Goal: Task Accomplishment & Management: Manage account settings

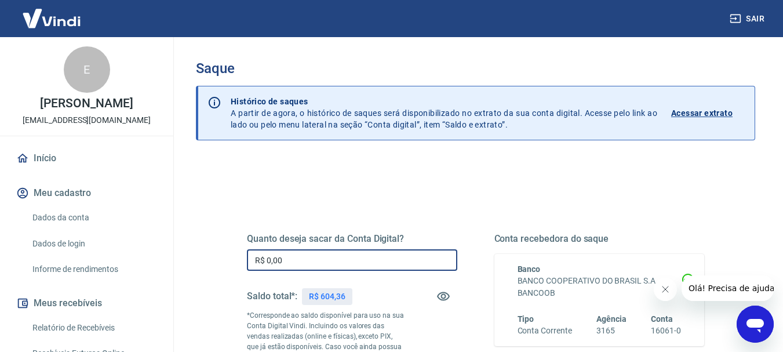
click at [359, 257] on input "R$ 0,00" at bounding box center [352, 259] width 211 height 21
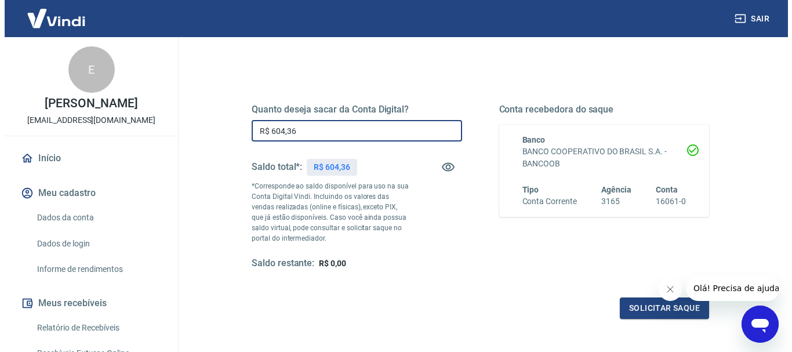
scroll to position [174, 0]
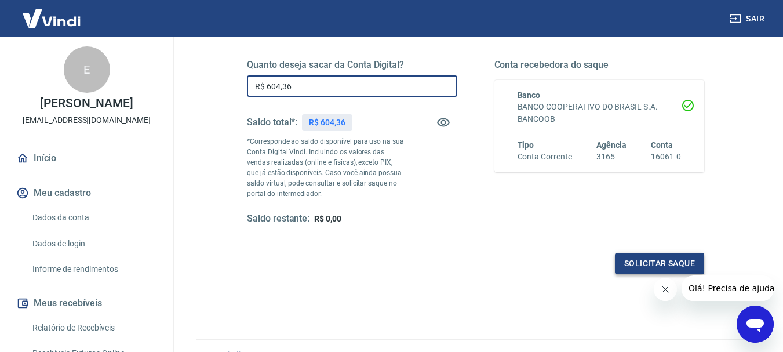
type input "R$ 604,36"
click at [647, 255] on button "Solicitar saque" at bounding box center [659, 263] width 89 height 21
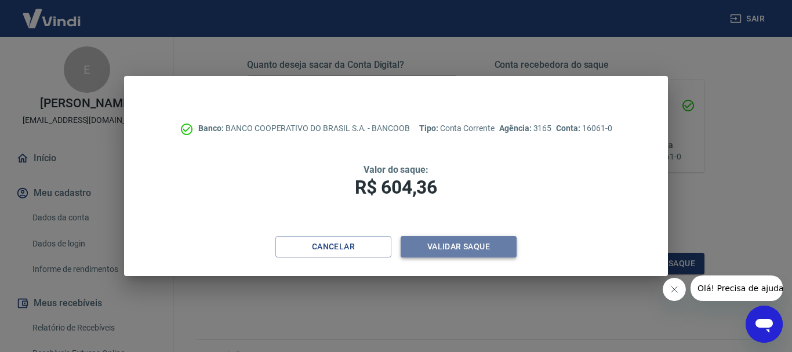
click at [470, 253] on button "Validar saque" at bounding box center [459, 246] width 116 height 21
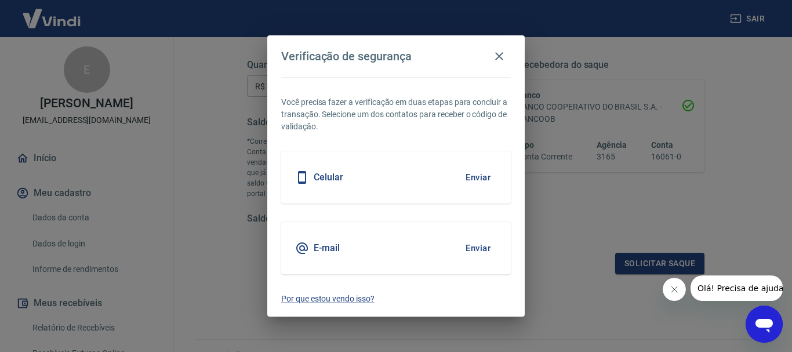
click at [480, 253] on button "Enviar" at bounding box center [478, 248] width 38 height 24
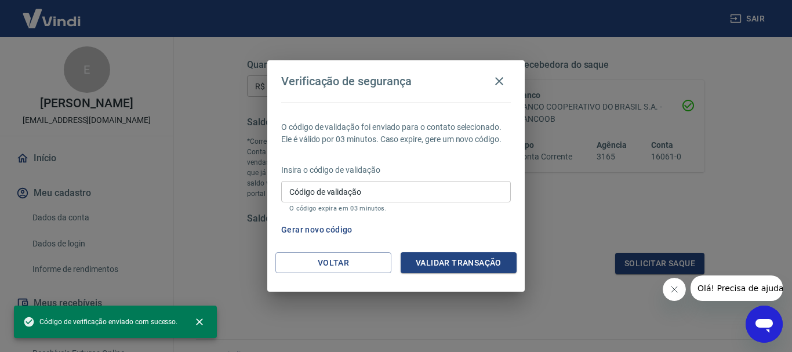
click at [402, 187] on input "Código de validação" at bounding box center [396, 191] width 230 height 21
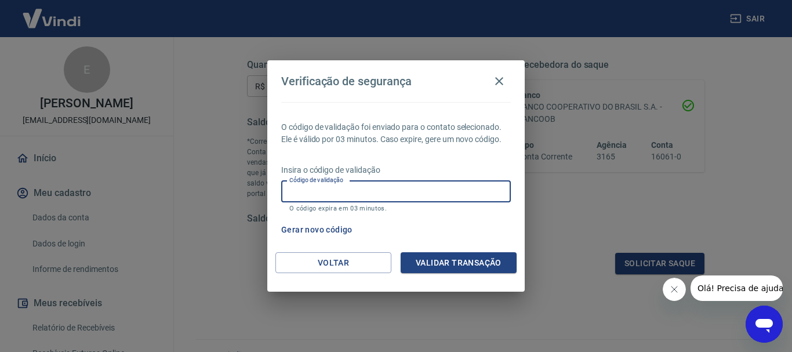
paste input "347094"
type input "347094"
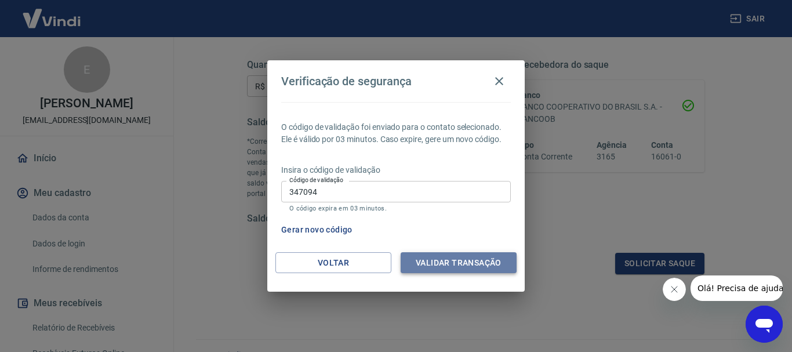
click at [466, 261] on button "Validar transação" at bounding box center [459, 262] width 116 height 21
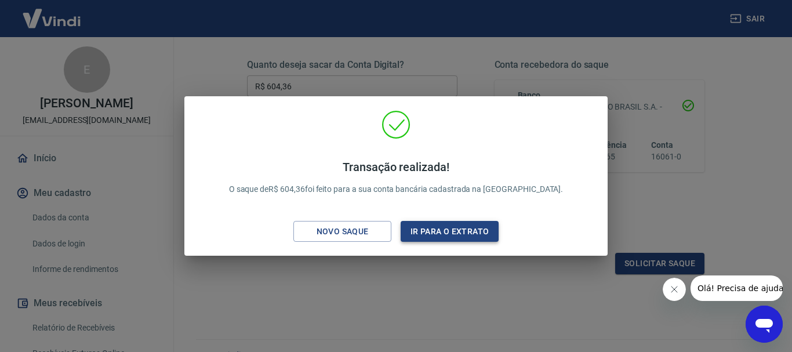
click at [480, 235] on button "Ir para o extrato" at bounding box center [450, 231] width 98 height 21
